Goal: Obtain resource: Obtain resource

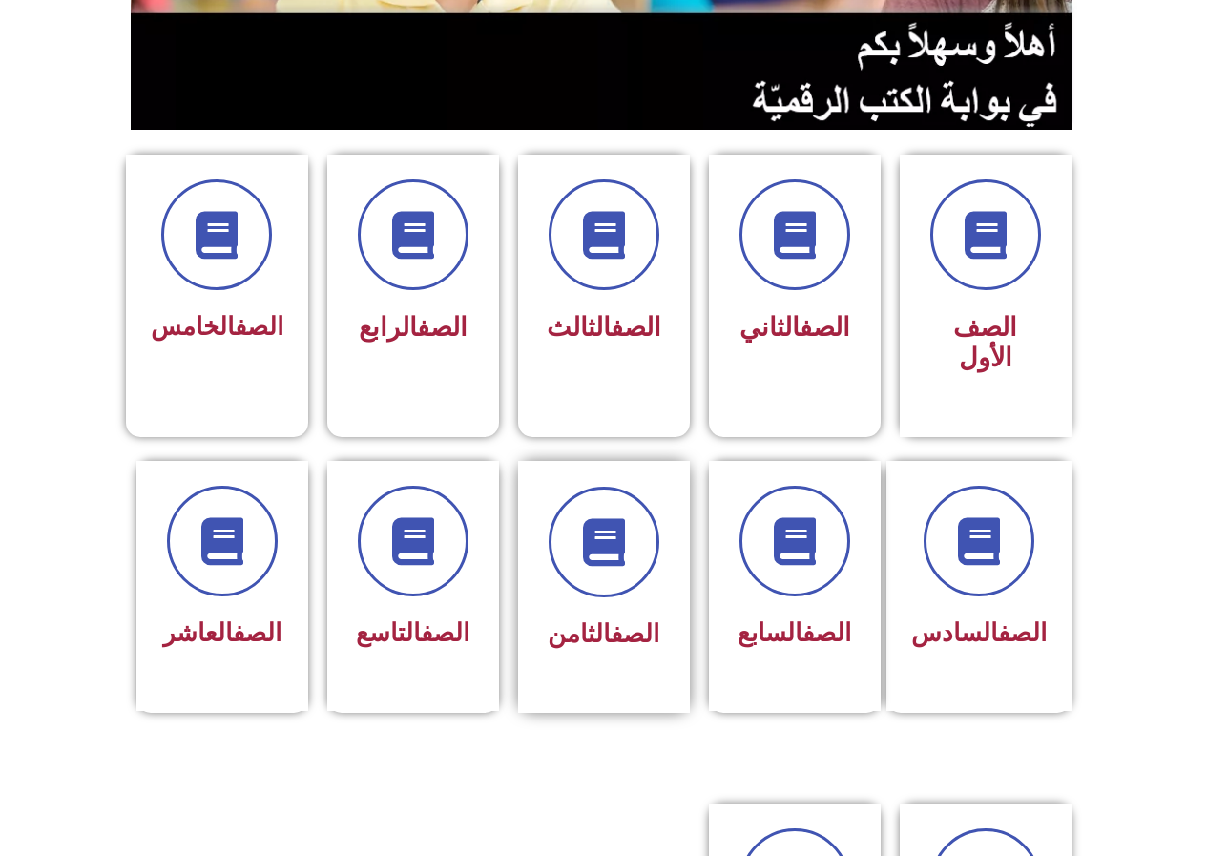
scroll to position [382, 0]
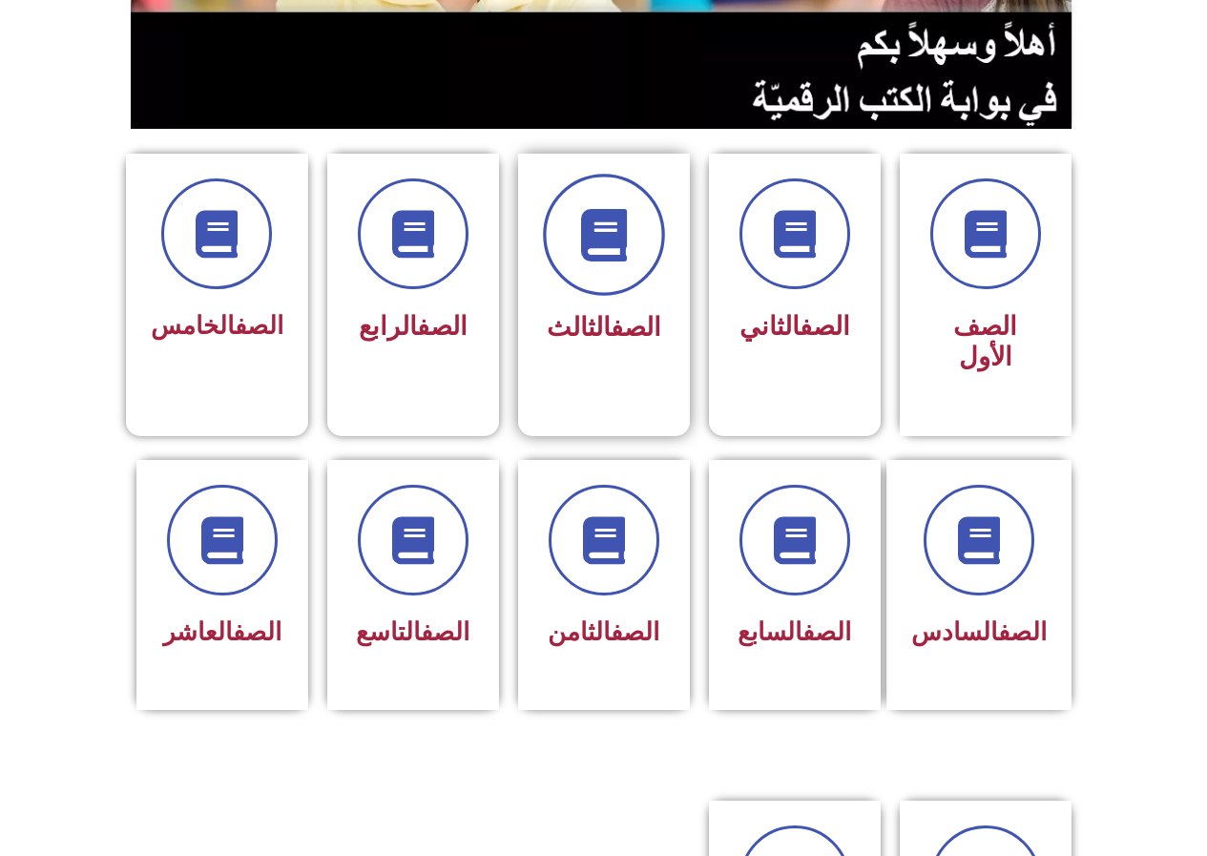
click at [570, 249] on span at bounding box center [604, 235] width 122 height 122
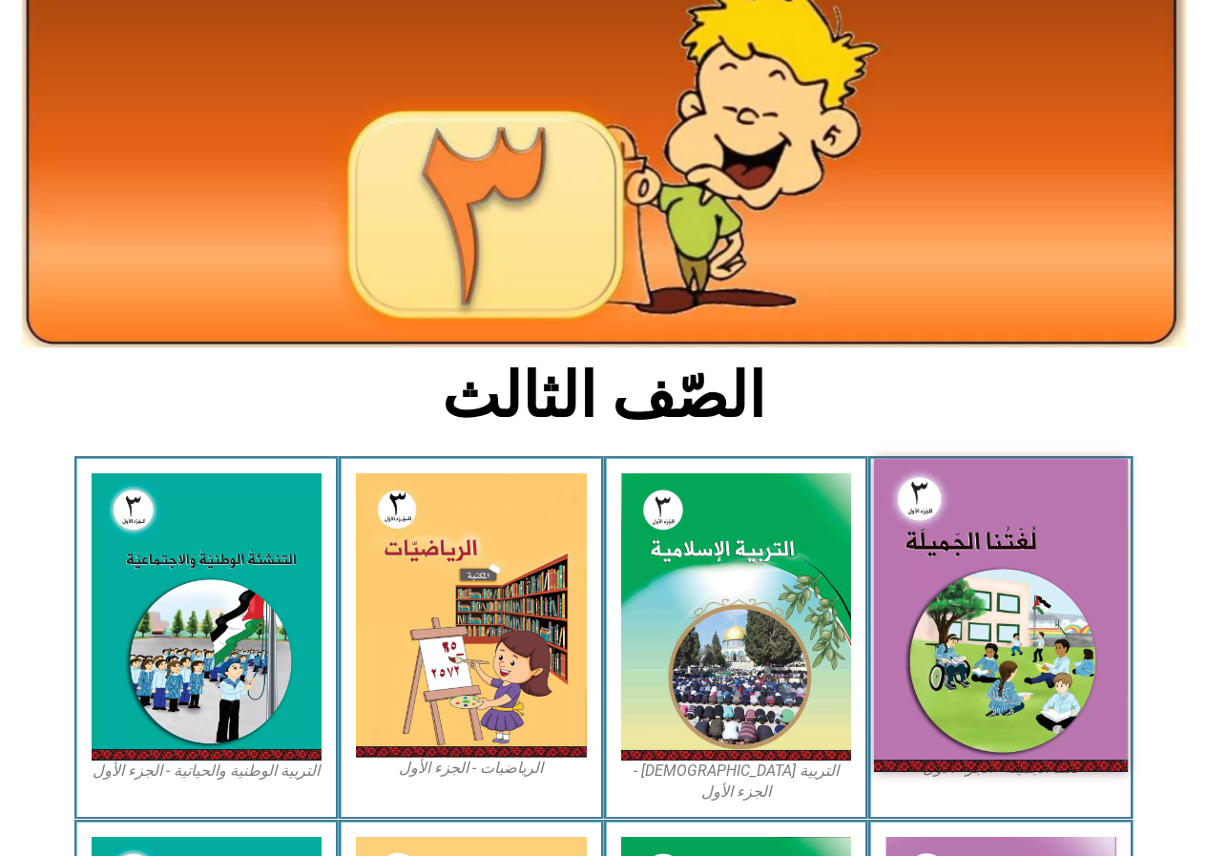
scroll to position [382, 0]
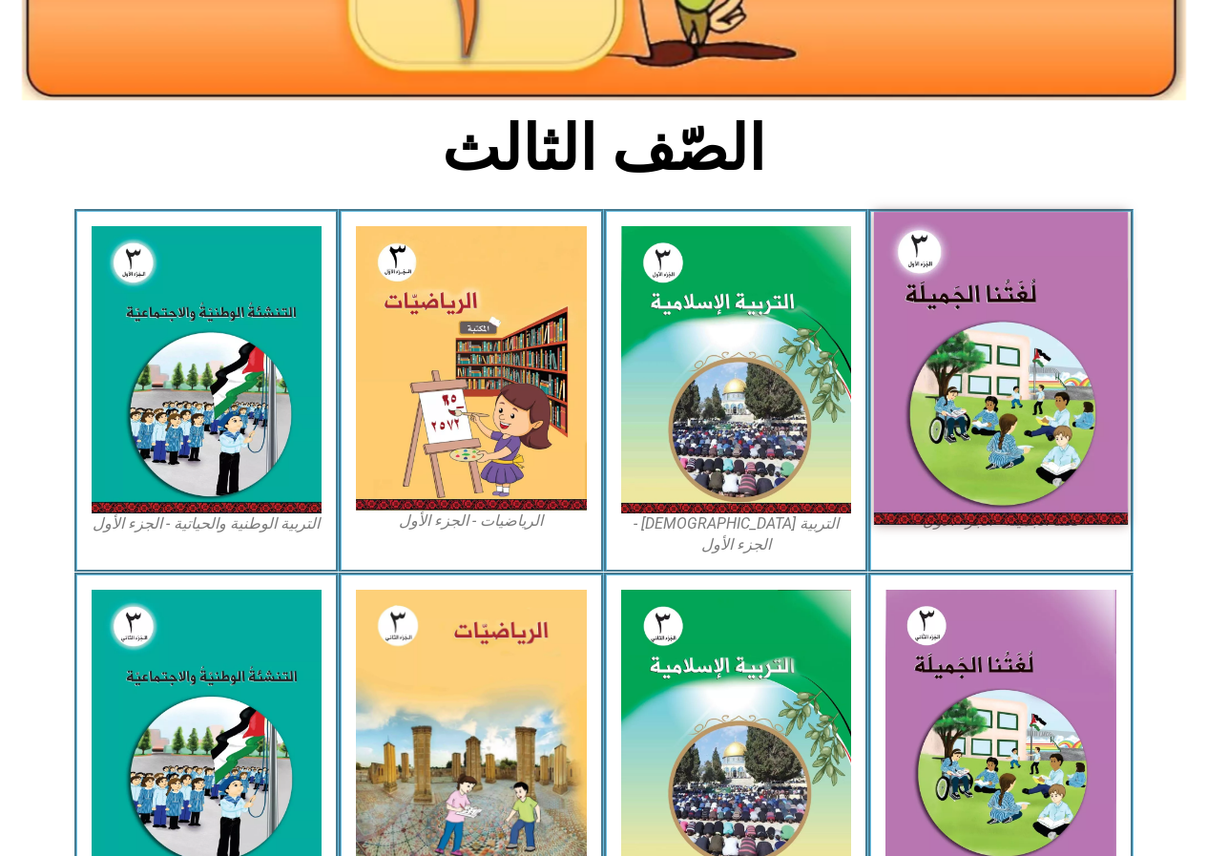
click at [943, 431] on img at bounding box center [1001, 368] width 254 height 312
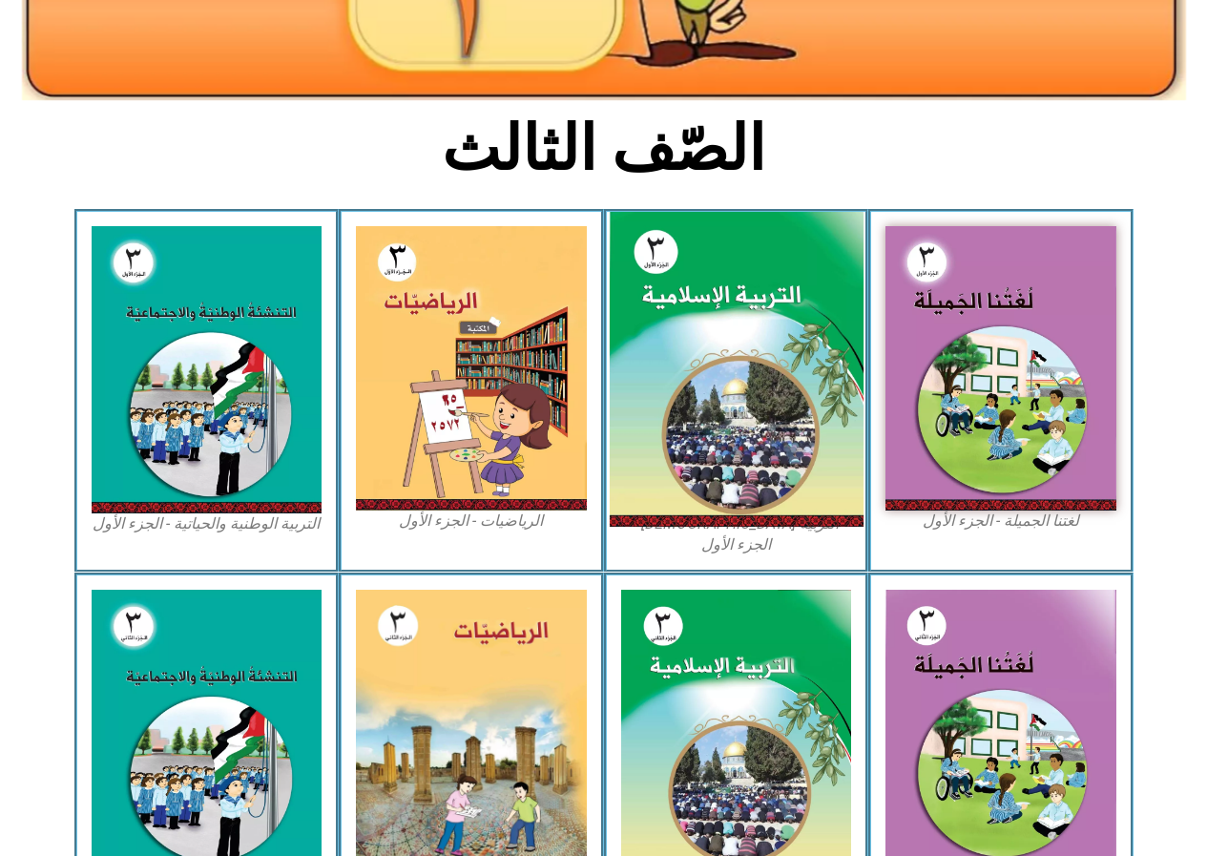
click at [766, 327] on img at bounding box center [736, 370] width 254 height 316
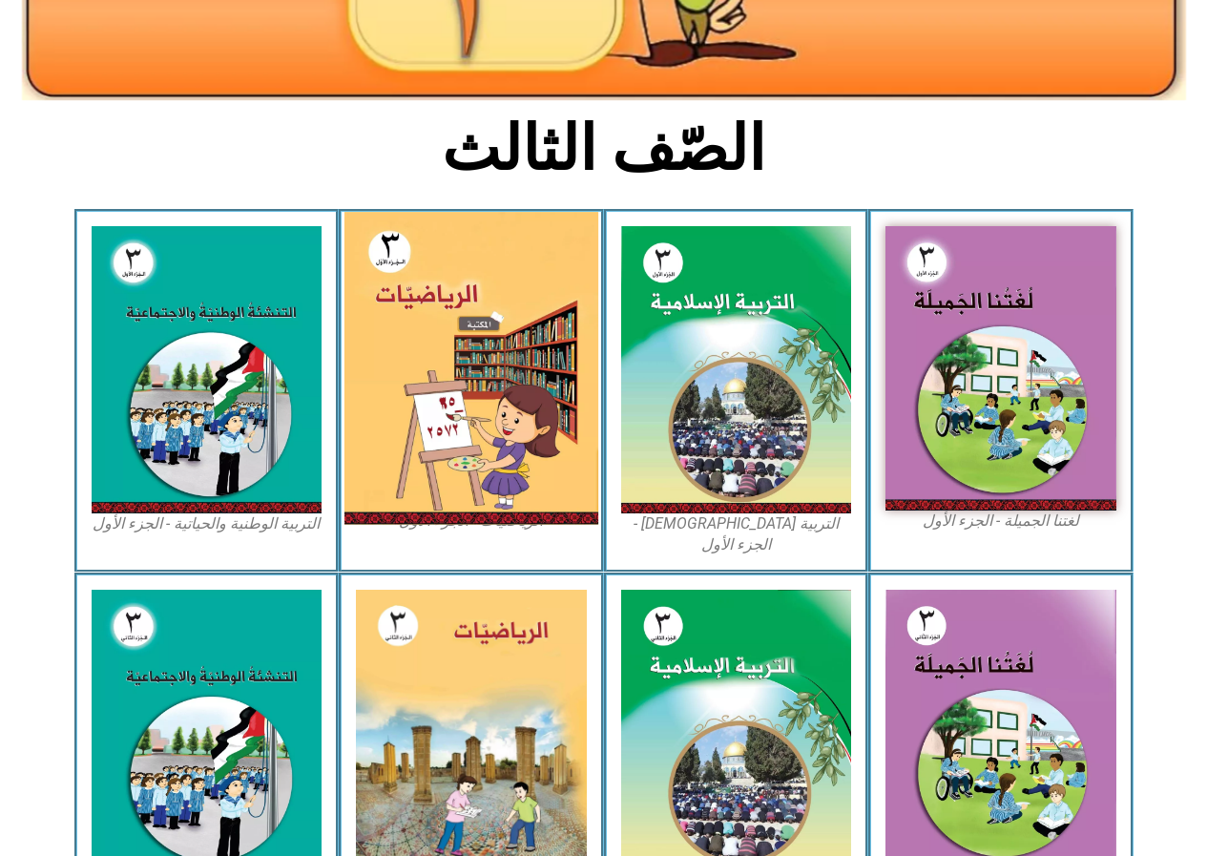
click at [499, 359] on img at bounding box center [471, 368] width 254 height 313
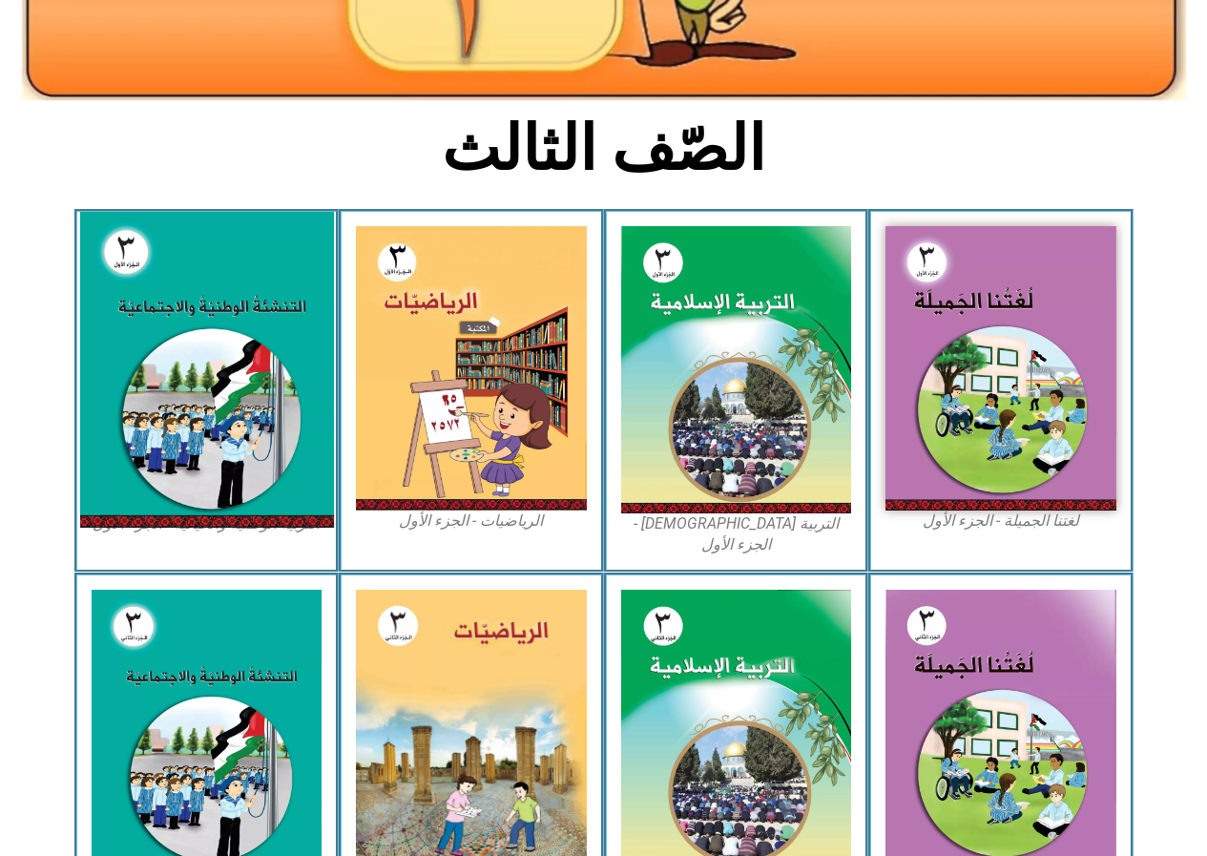
click at [249, 333] on img at bounding box center [206, 370] width 254 height 316
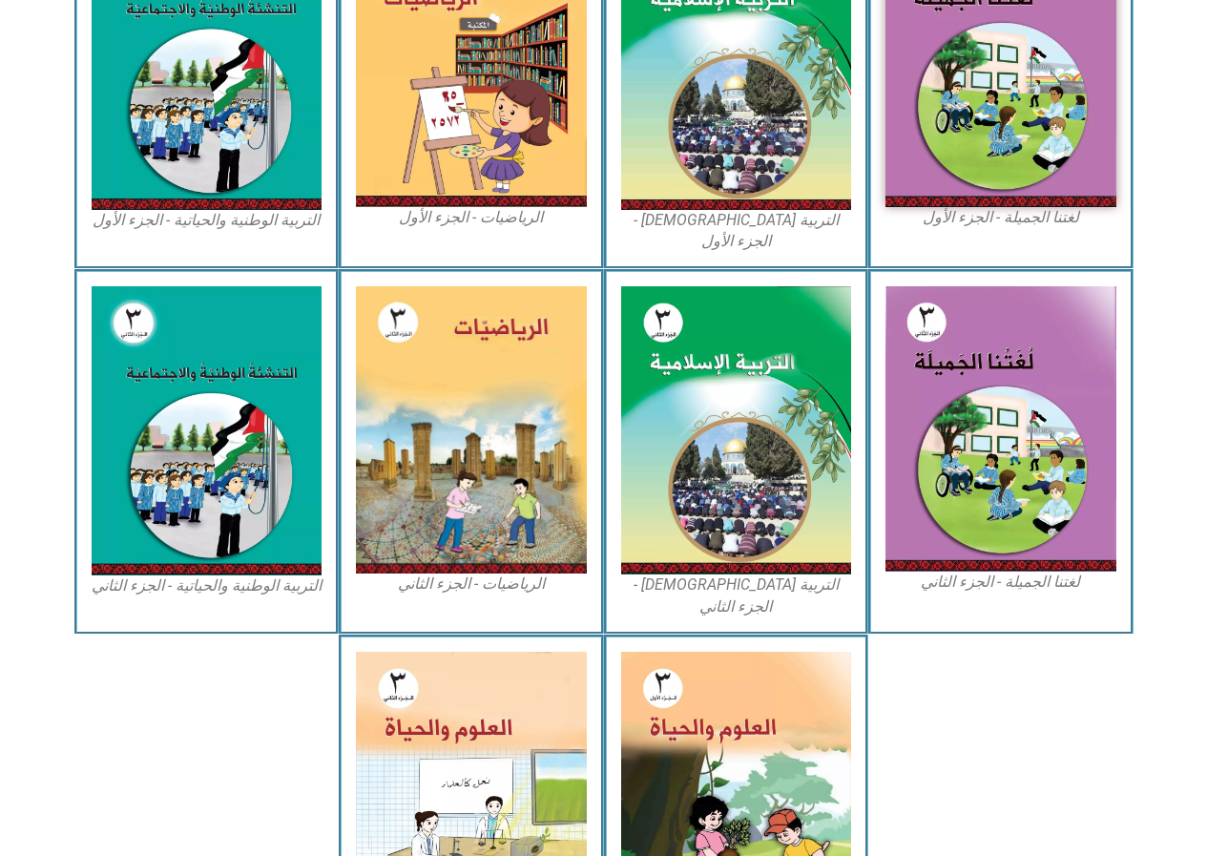
scroll to position [849, 0]
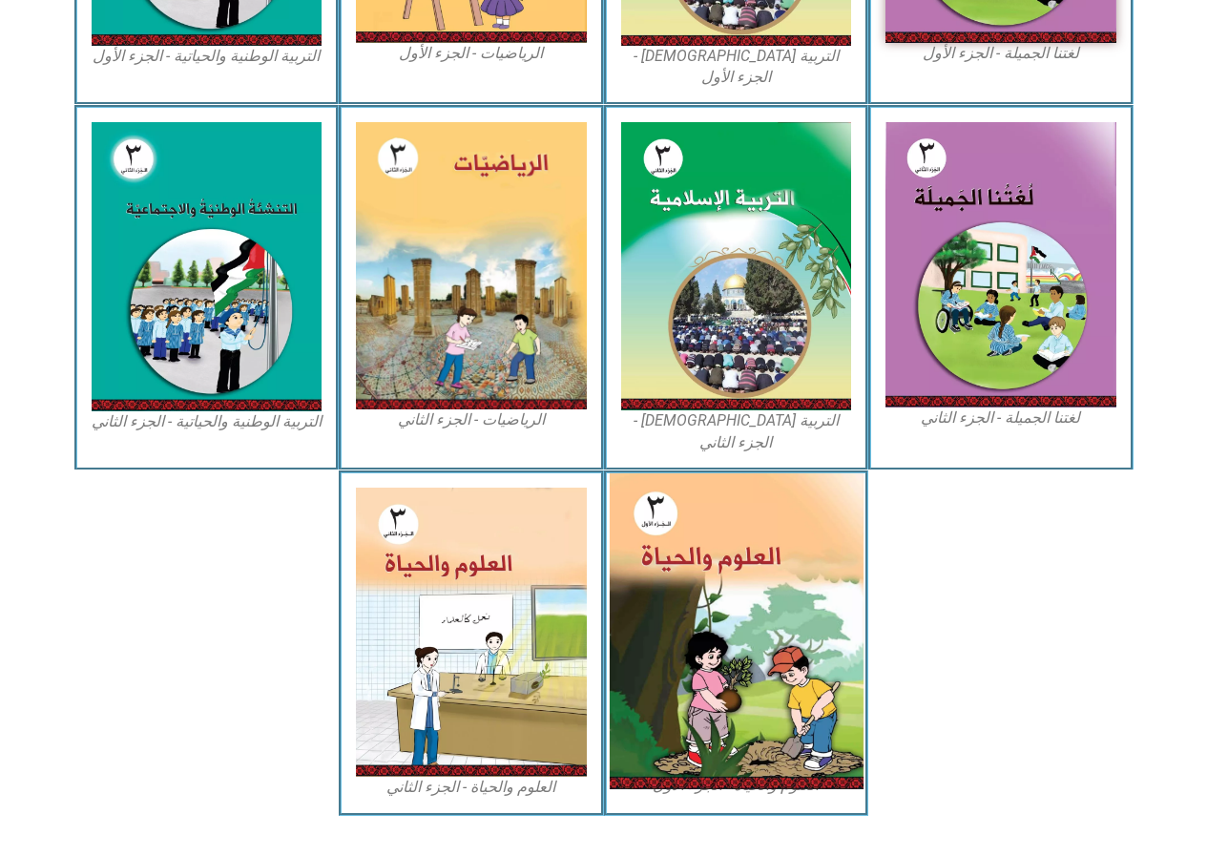
click at [770, 556] on img at bounding box center [736, 631] width 254 height 316
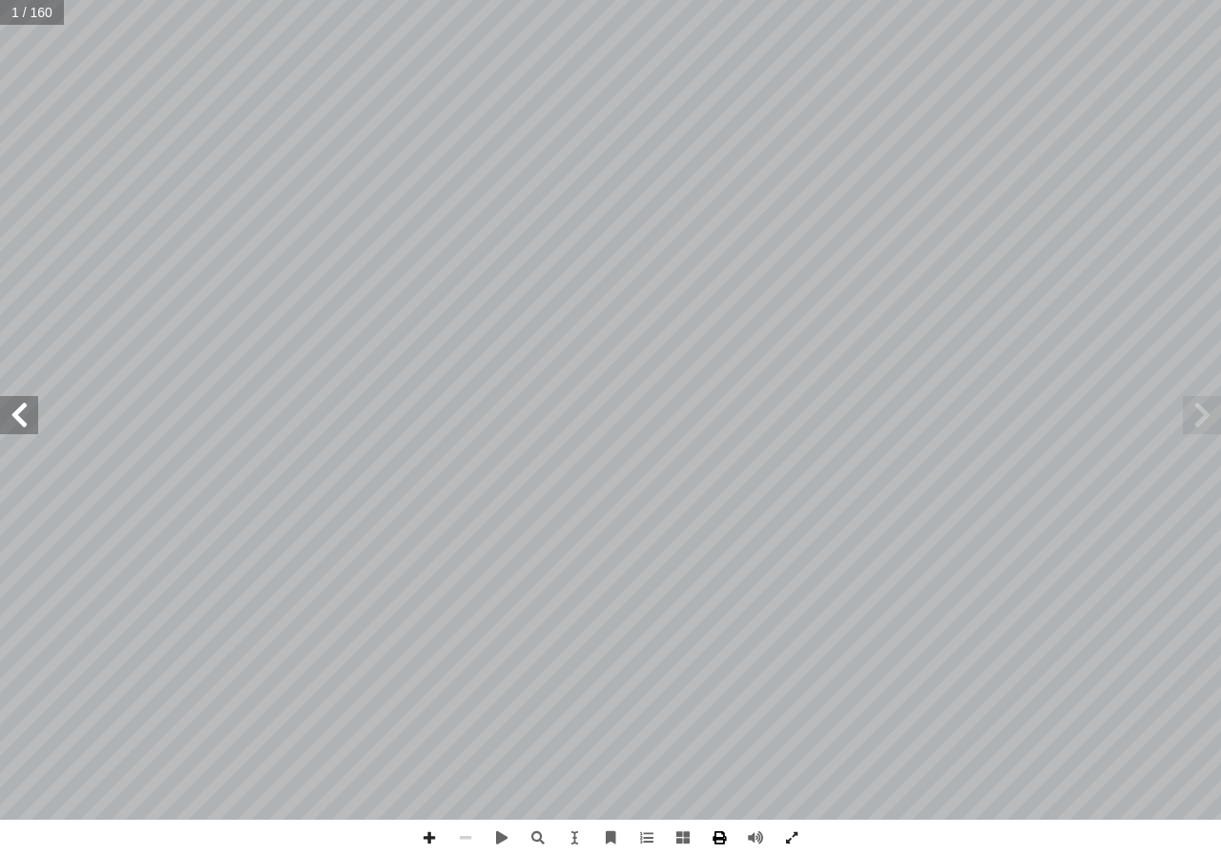
click at [718, 841] on span at bounding box center [719, 838] width 36 height 36
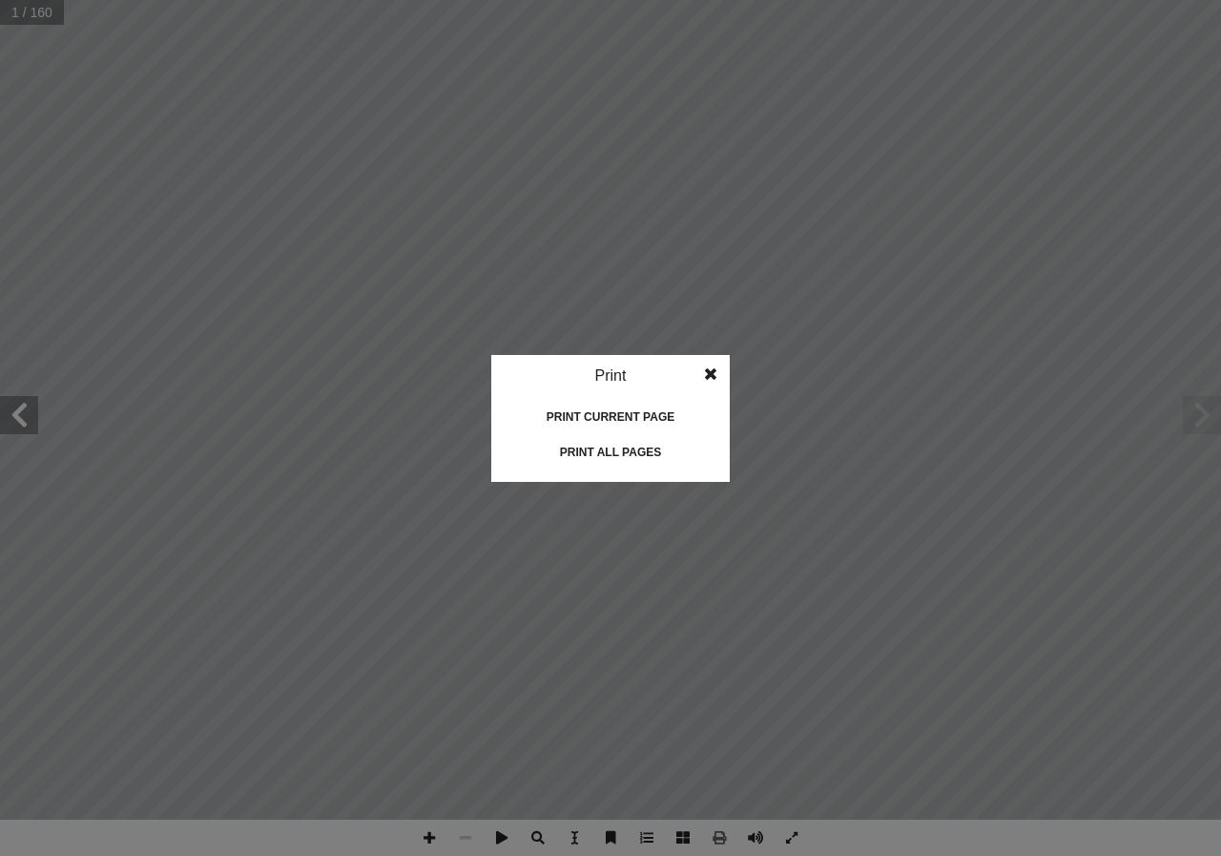
click at [608, 415] on div "Print current page" at bounding box center [610, 417] width 191 height 31
click at [624, 453] on div "Print all pages" at bounding box center [610, 452] width 191 height 31
click at [161, 123] on idv "Print Print current page Print left page Print right page Print all pages" at bounding box center [610, 428] width 1221 height 856
click at [714, 376] on span at bounding box center [711, 374] width 34 height 38
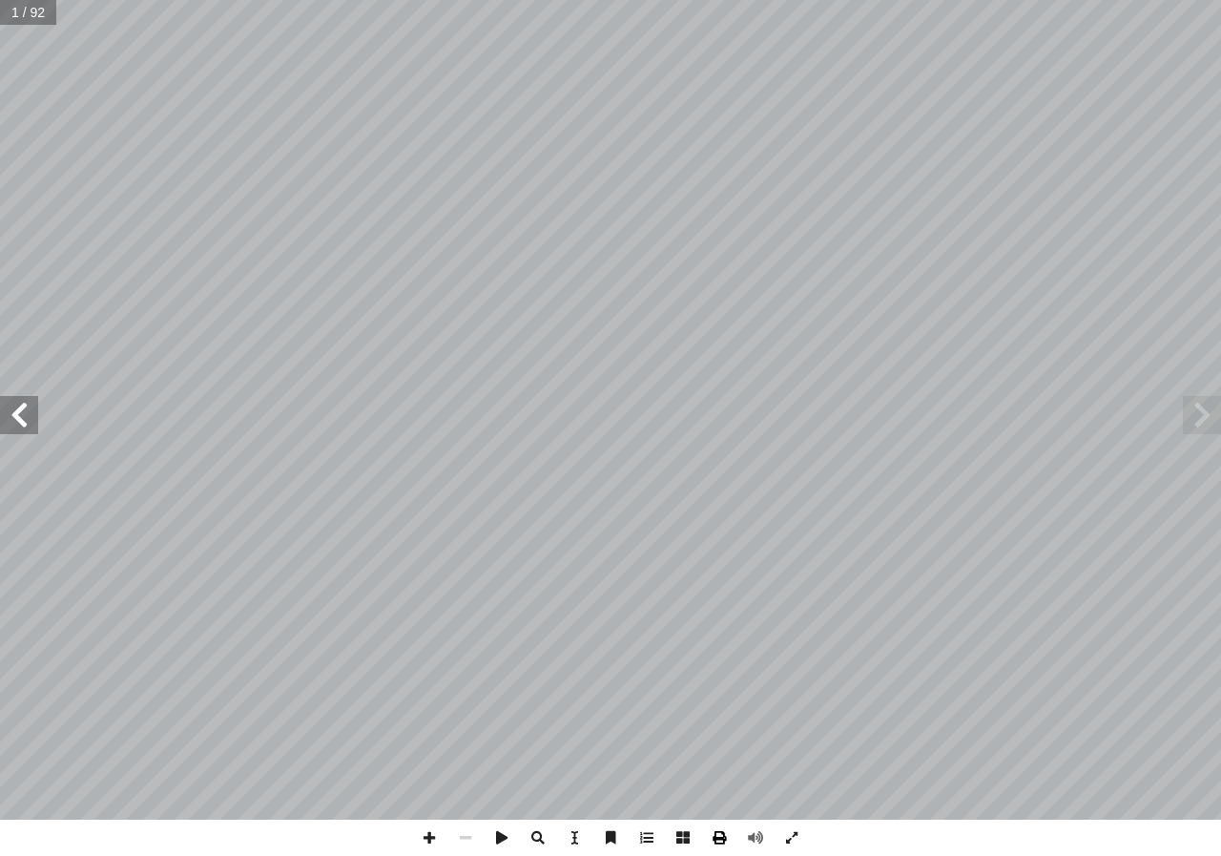
click at [724, 837] on span at bounding box center [719, 838] width 36 height 36
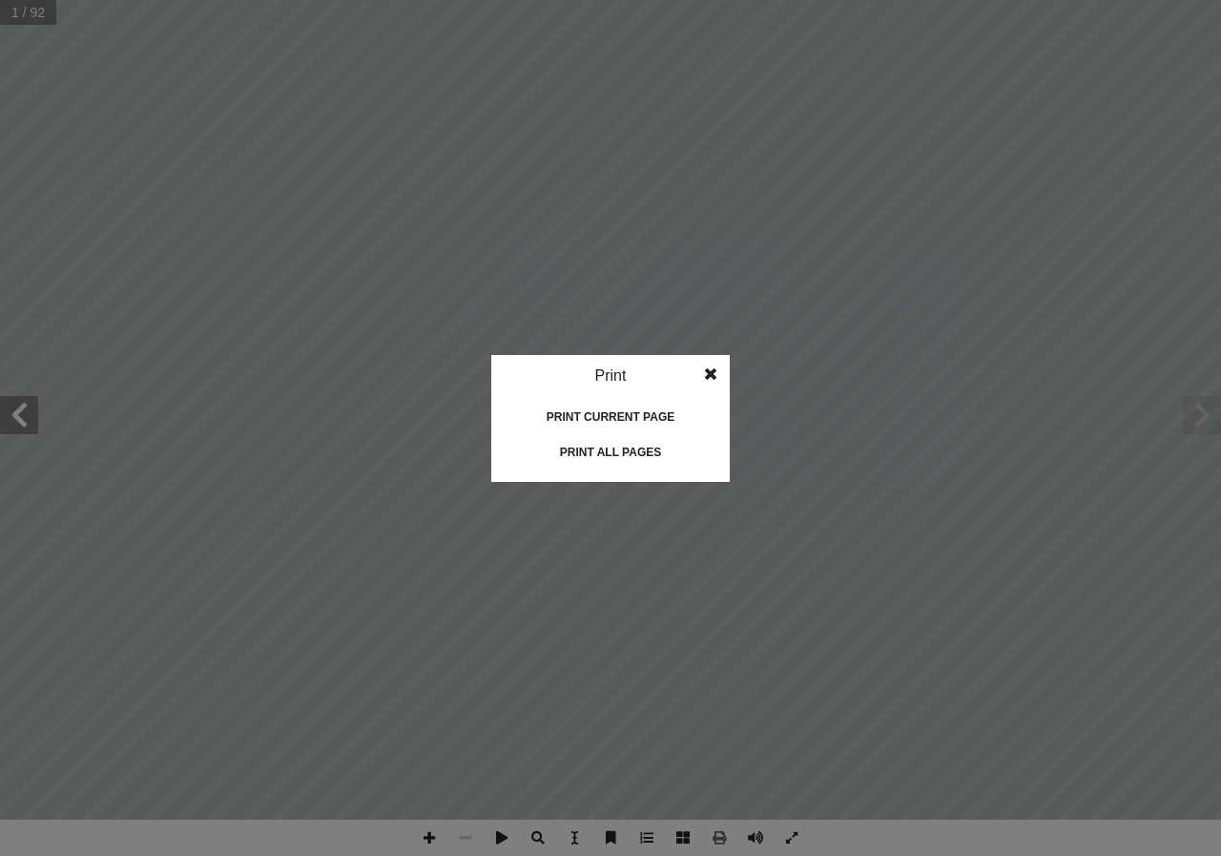
click at [605, 452] on div "Print all pages" at bounding box center [610, 452] width 191 height 31
click at [664, 256] on idv "Print Print current page Print left page Print right page Print all pages" at bounding box center [610, 428] width 1221 height 856
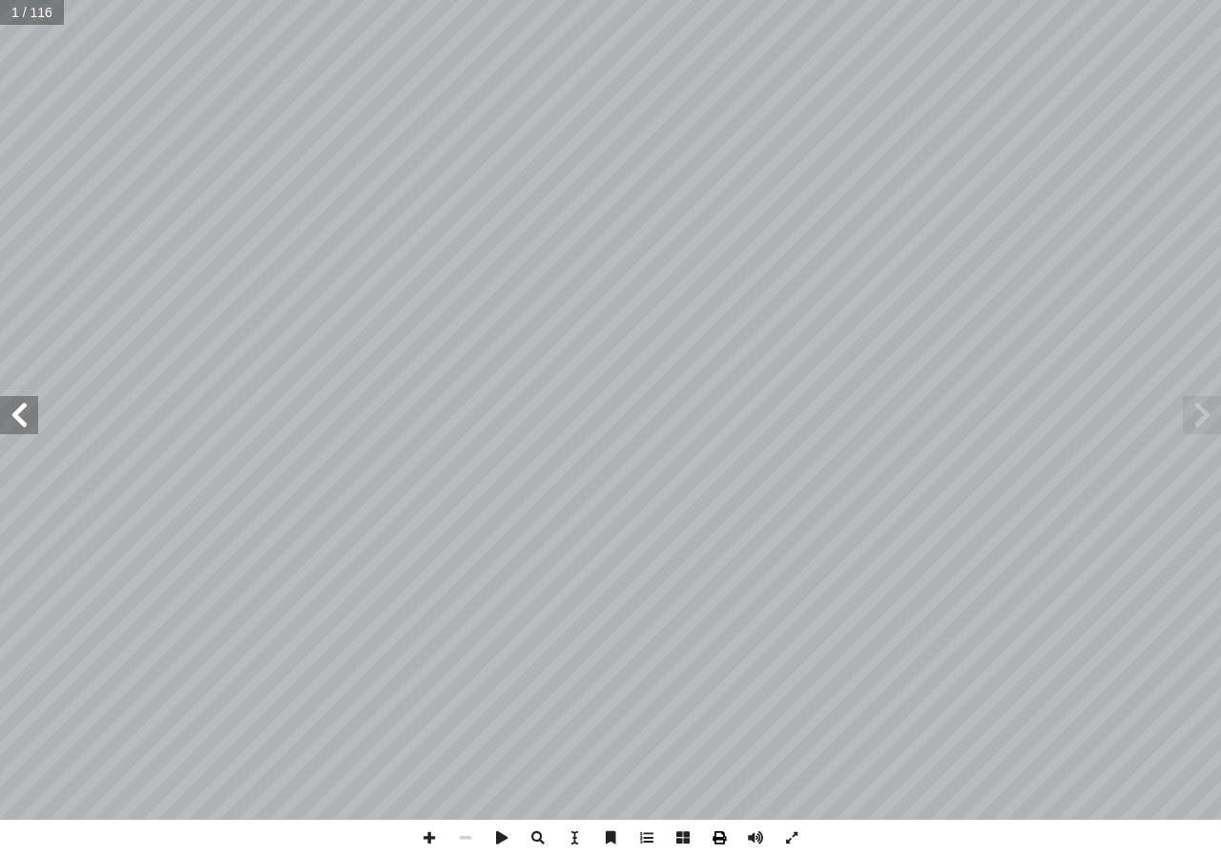
click at [723, 840] on span at bounding box center [719, 838] width 36 height 36
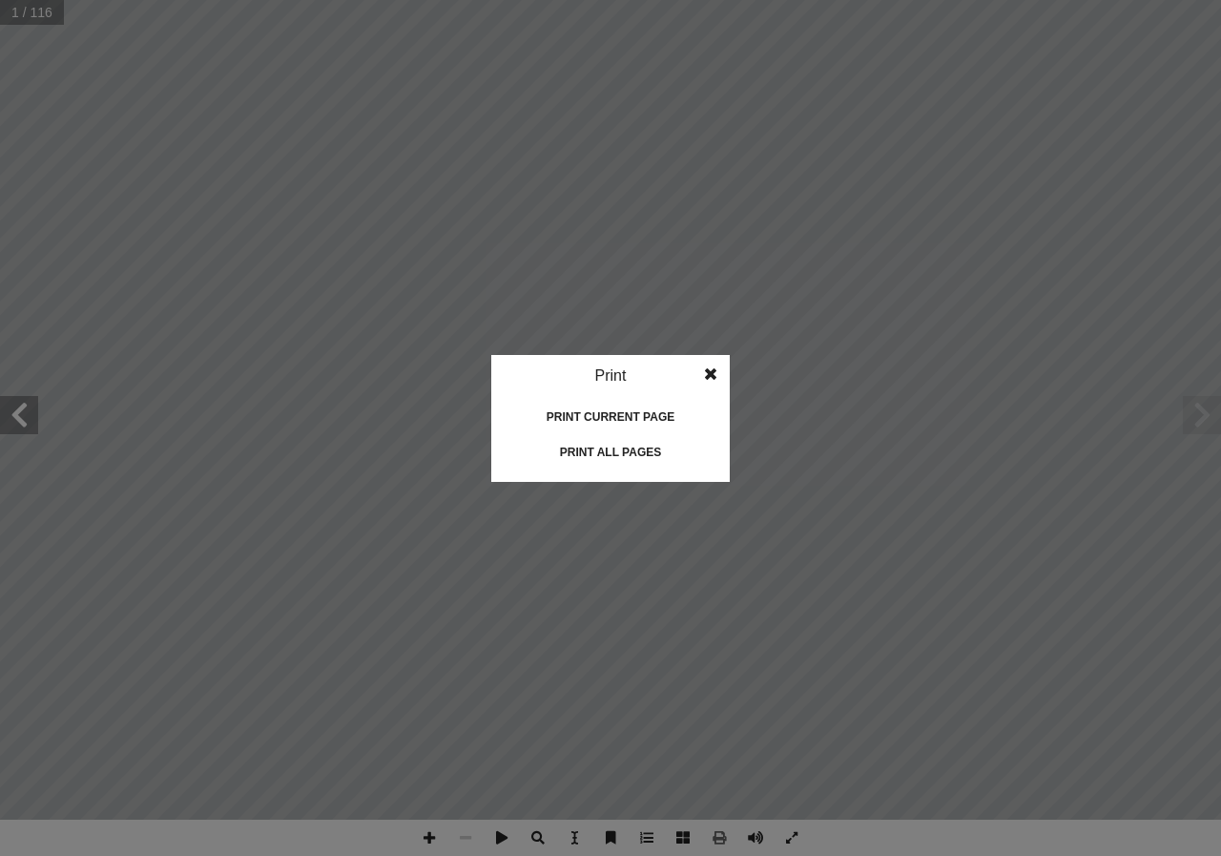
click at [637, 461] on div "Print all pages" at bounding box center [610, 452] width 191 height 31
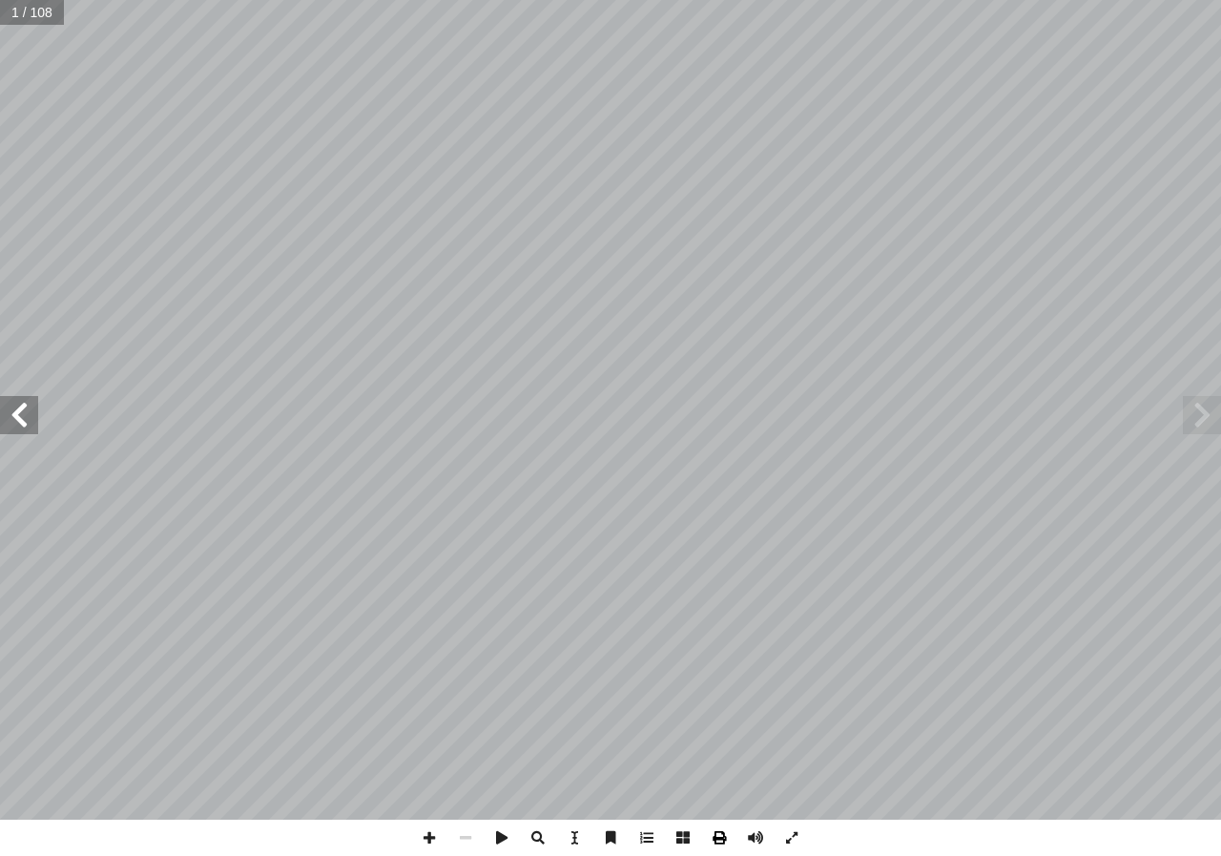
click at [724, 843] on span at bounding box center [719, 838] width 36 height 36
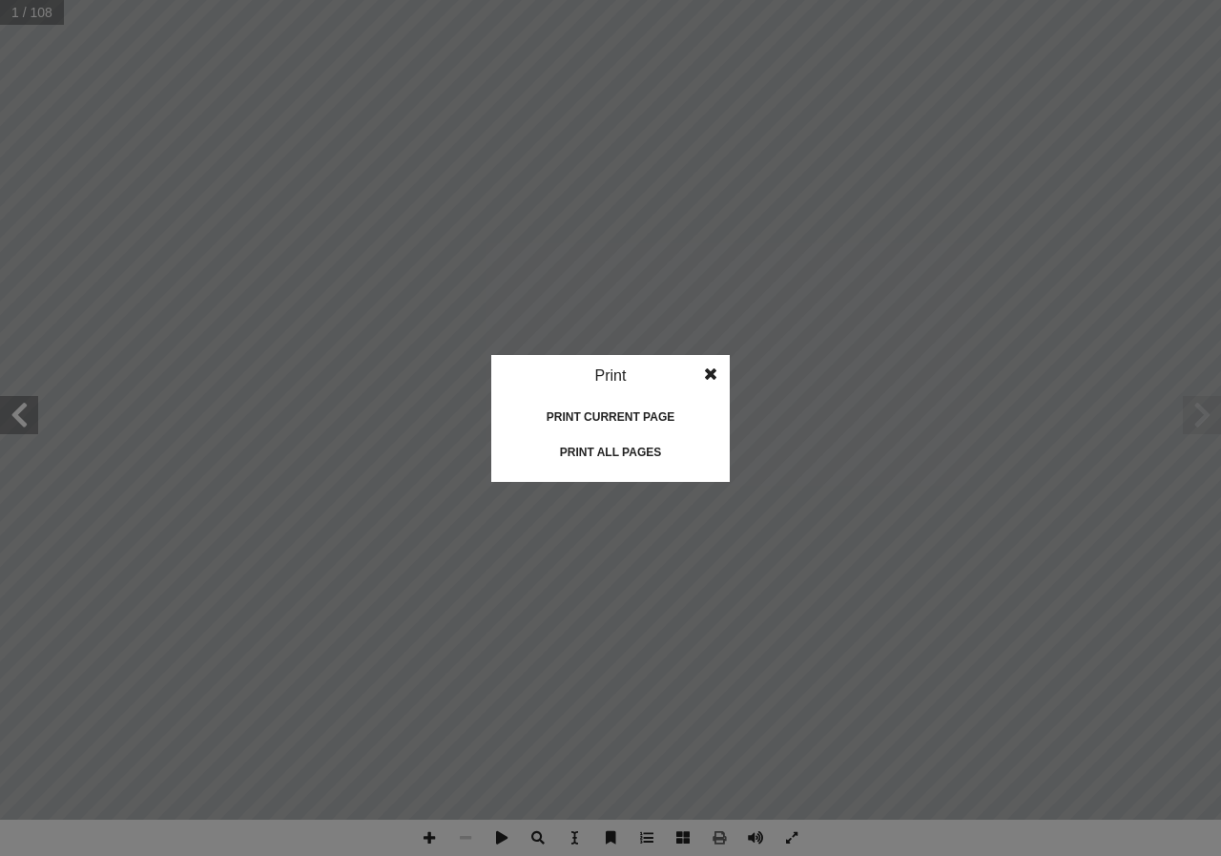
click at [592, 450] on div "Print all pages" at bounding box center [610, 452] width 191 height 31
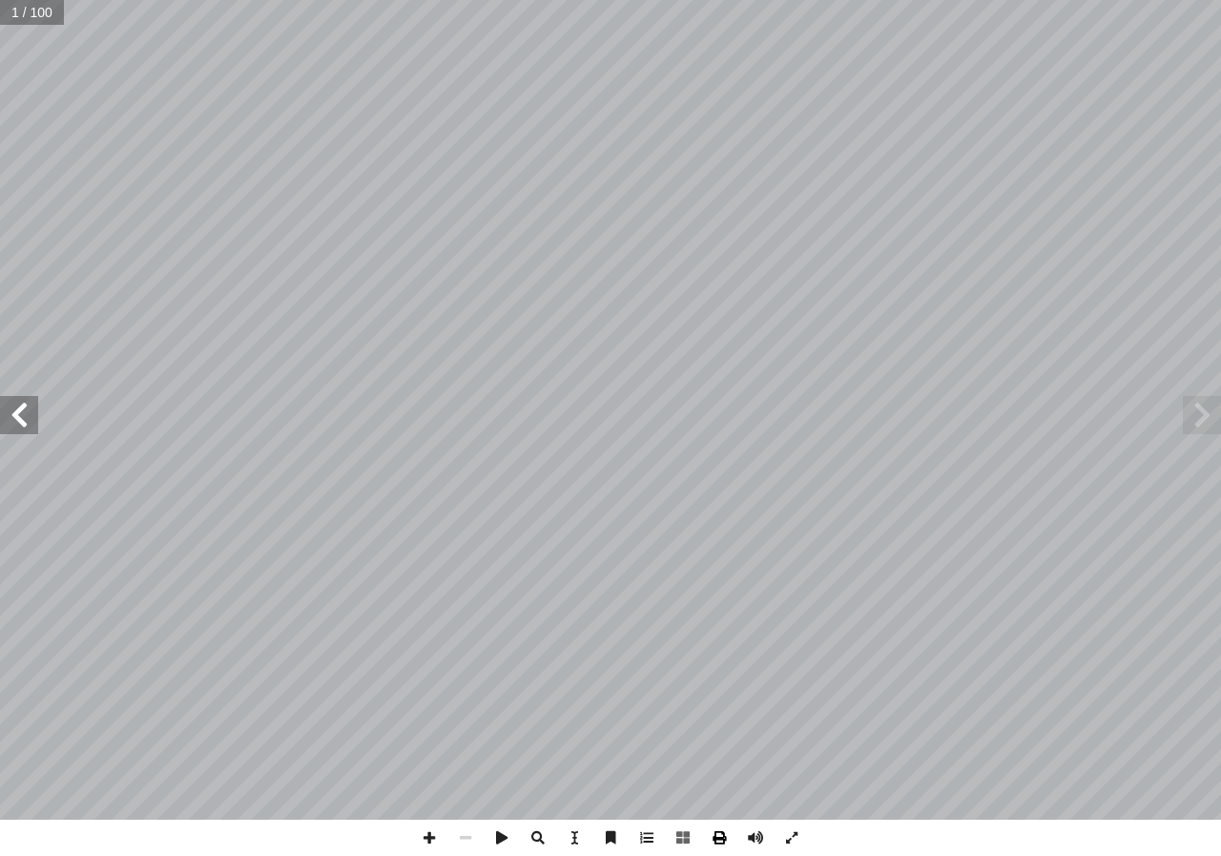
click at [709, 839] on span at bounding box center [719, 838] width 36 height 36
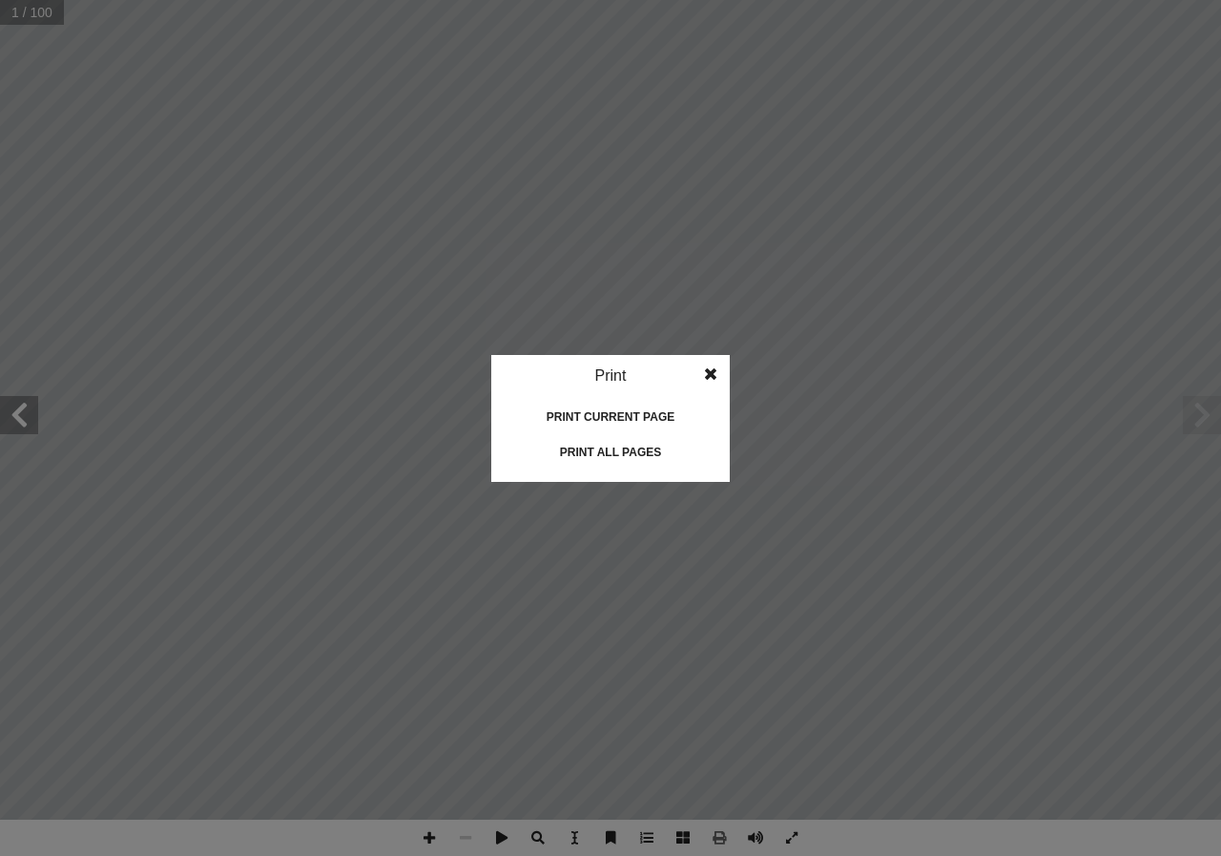
click at [622, 451] on div "Print all pages" at bounding box center [610, 452] width 191 height 31
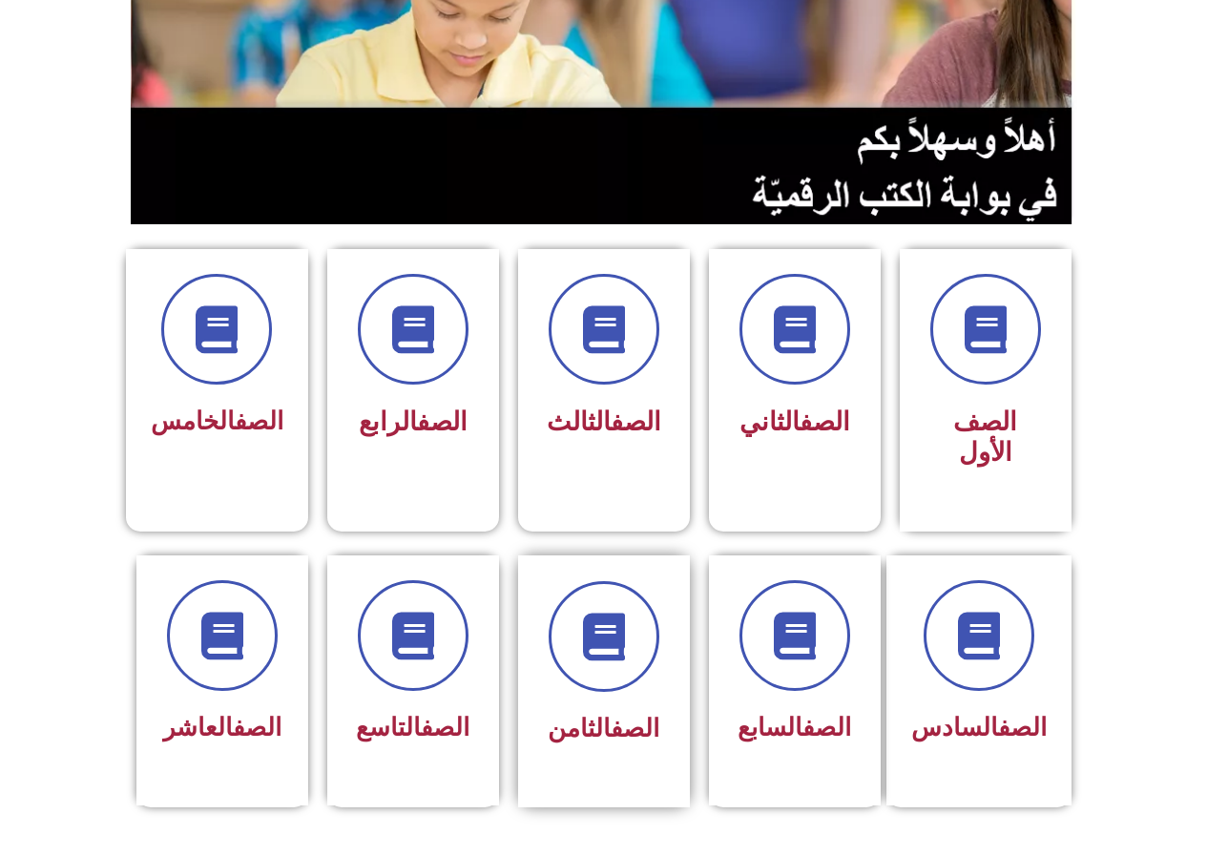
scroll to position [382, 0]
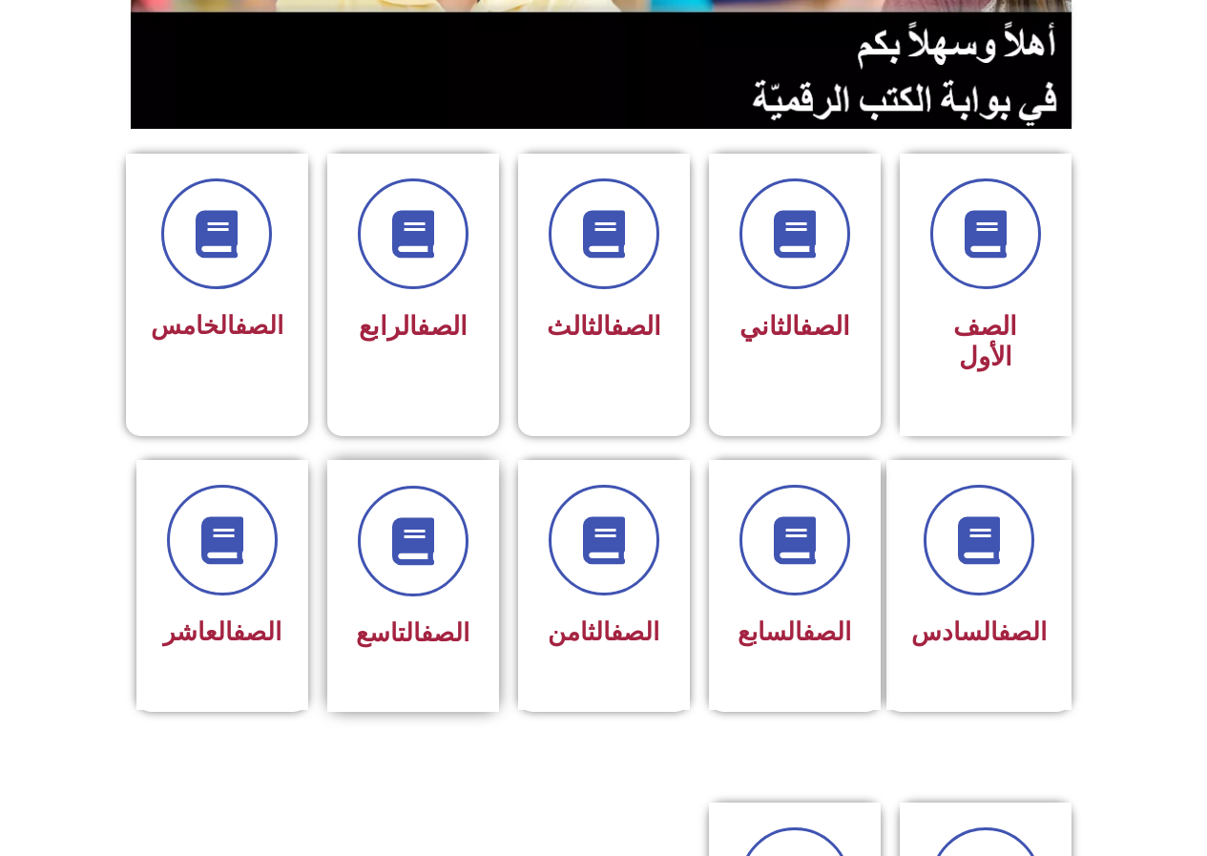
click at [410, 566] on div "الصف التاسع" at bounding box center [413, 572] width 120 height 172
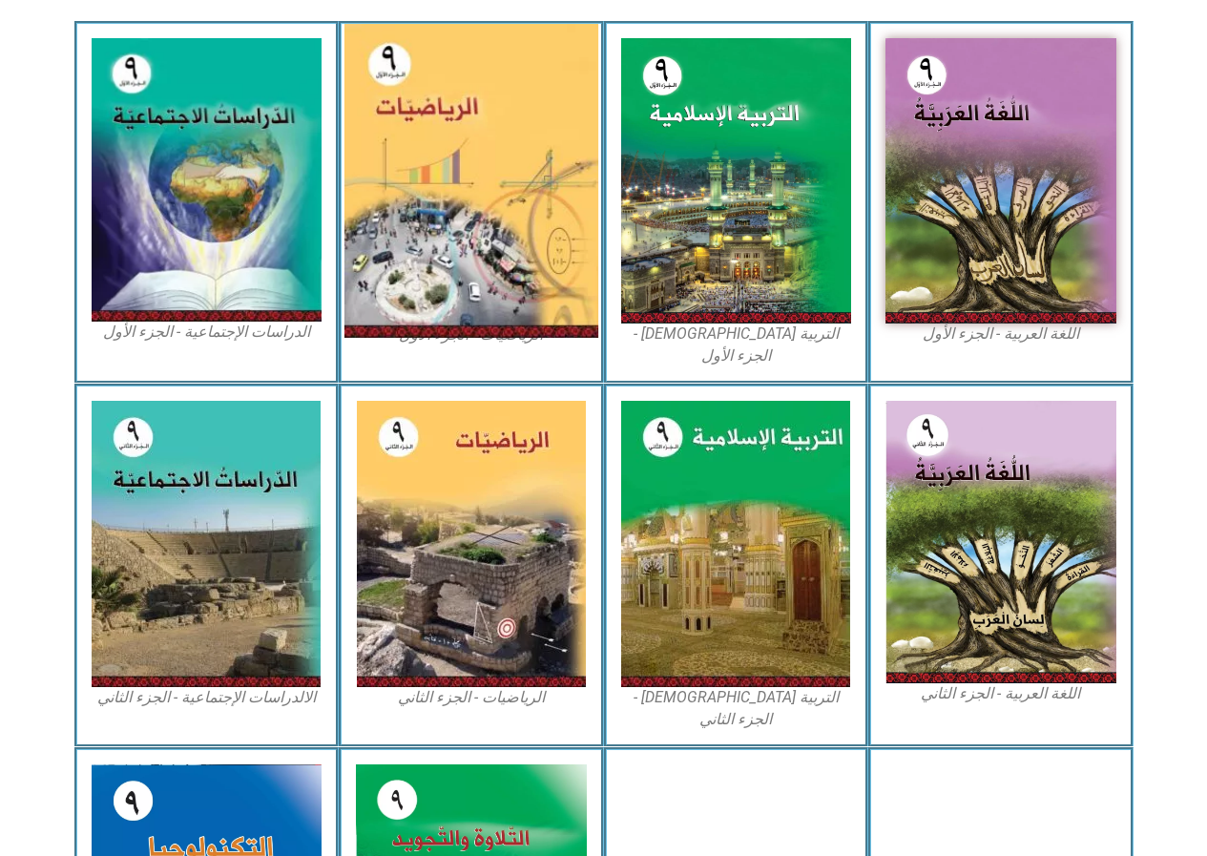
scroll to position [477, 0]
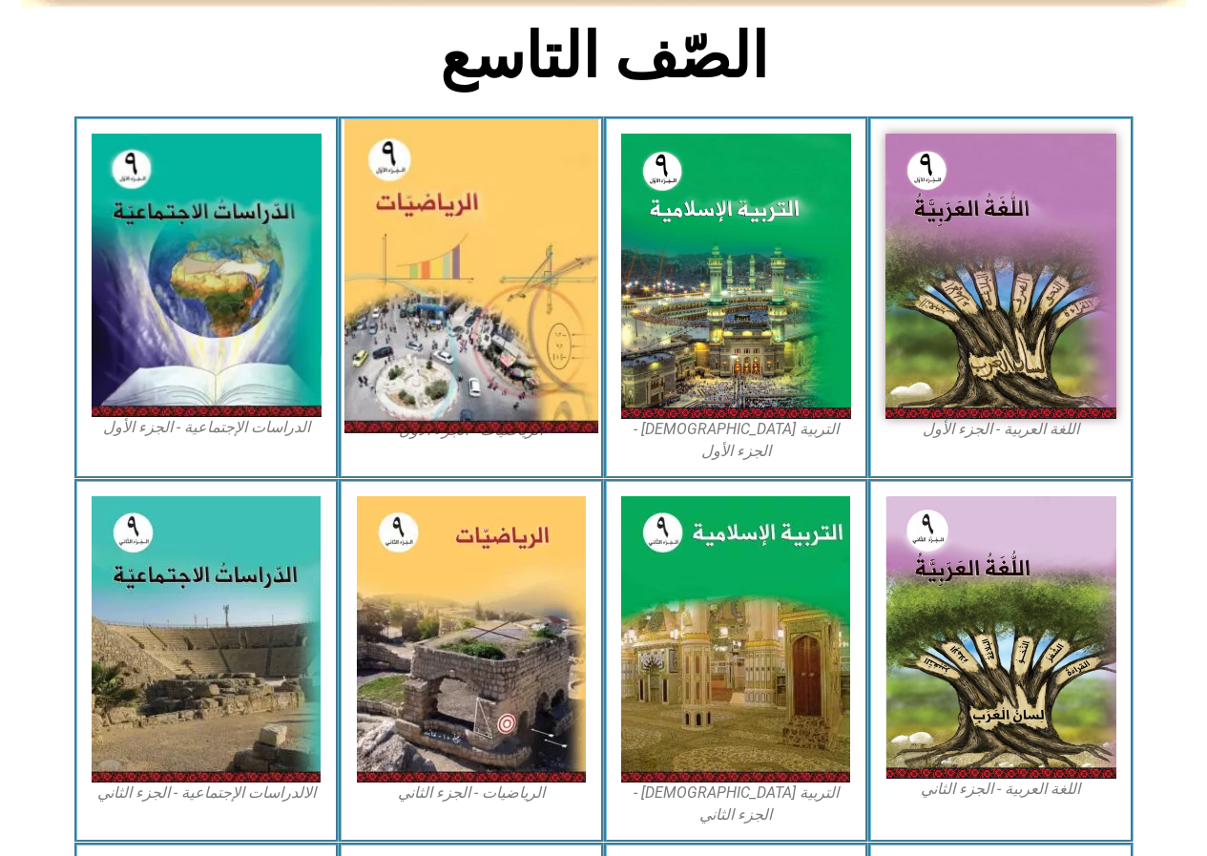
click at [456, 209] on img at bounding box center [471, 276] width 254 height 314
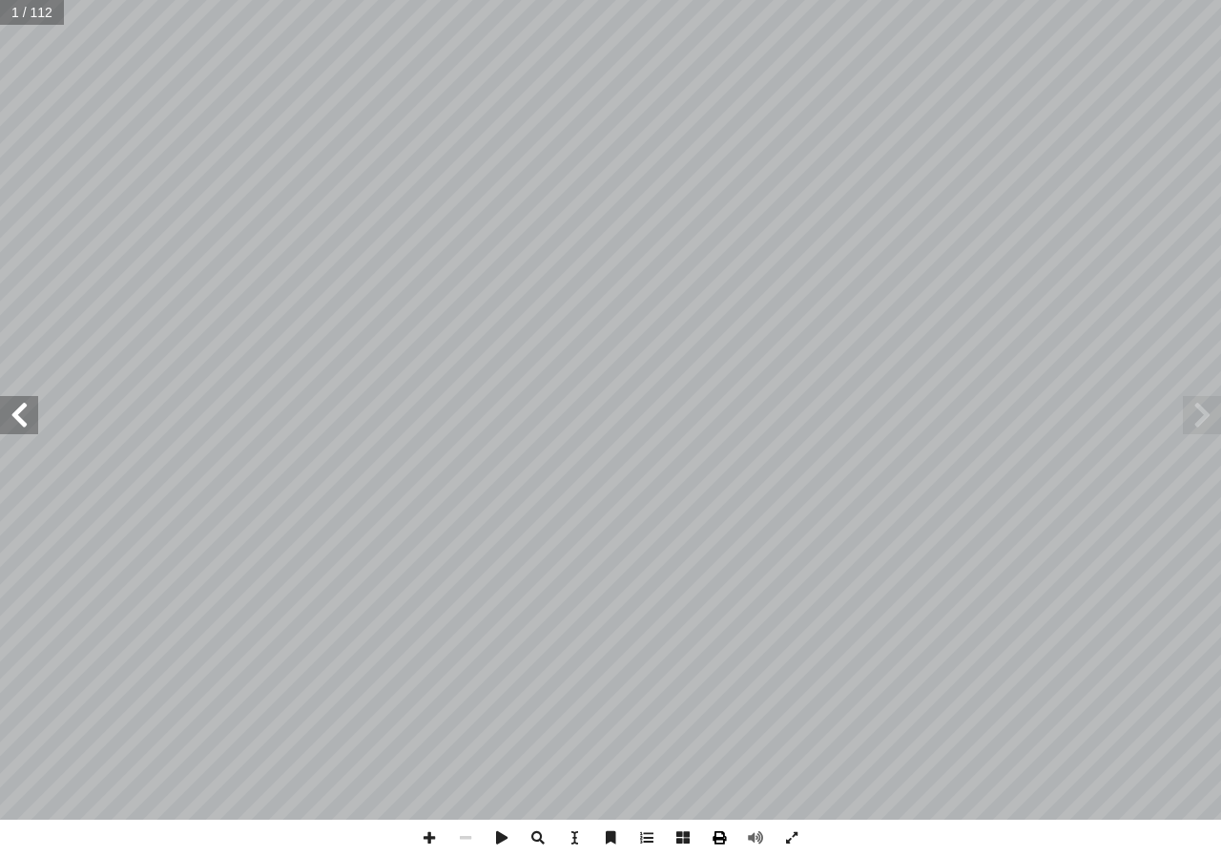
click at [717, 839] on span at bounding box center [719, 838] width 36 height 36
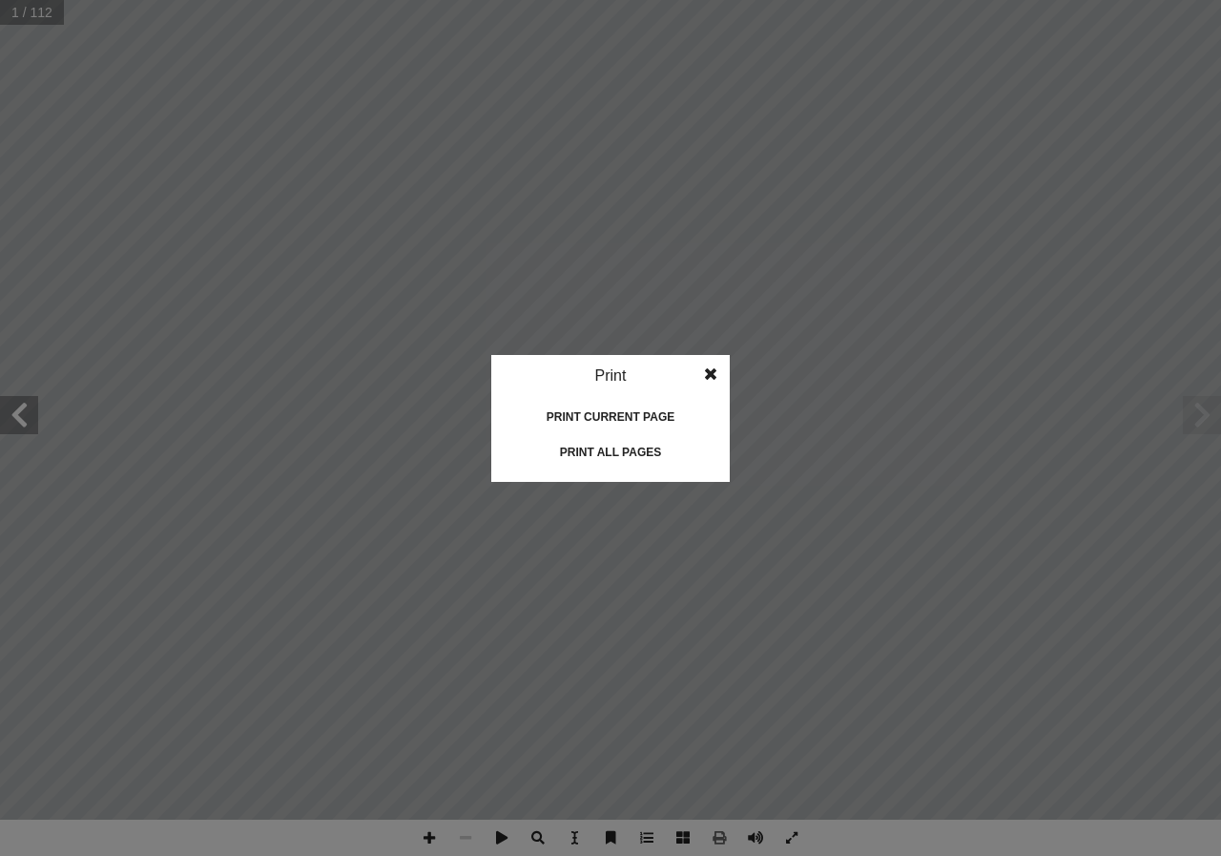
click at [627, 454] on div "Print all pages" at bounding box center [610, 452] width 191 height 31
